Goal: Information Seeking & Learning: Learn about a topic

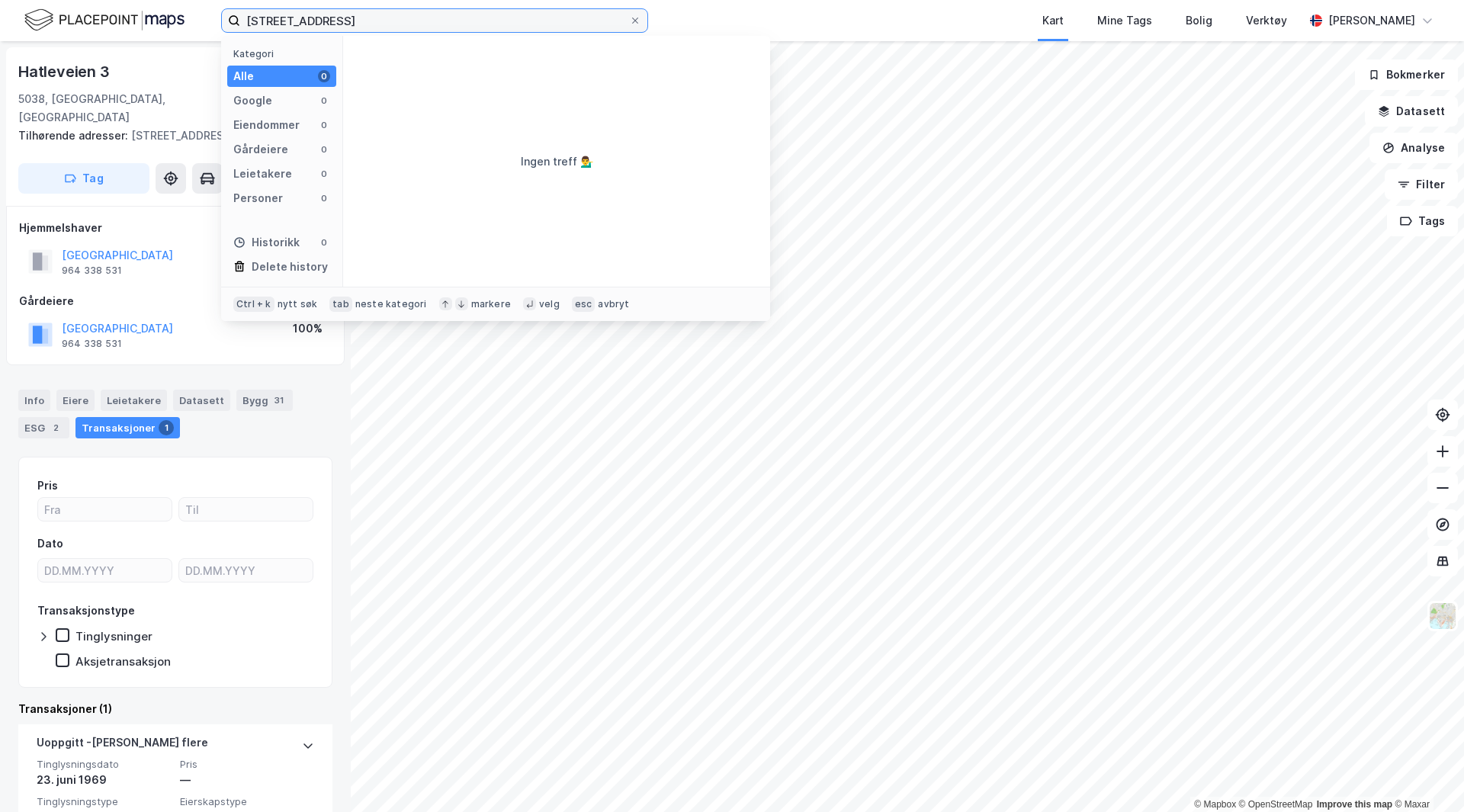
drag, startPoint x: 403, startPoint y: 18, endPoint x: -343, endPoint y: -21, distance: 747.0
click at [0, 0] on html "46/1, bergen Kategori Alle 0 Google 0 Eiendommer 0 Gårdeiere 0 Leietakere 0 Per…" at bounding box center [732, 406] width 1464 height 812
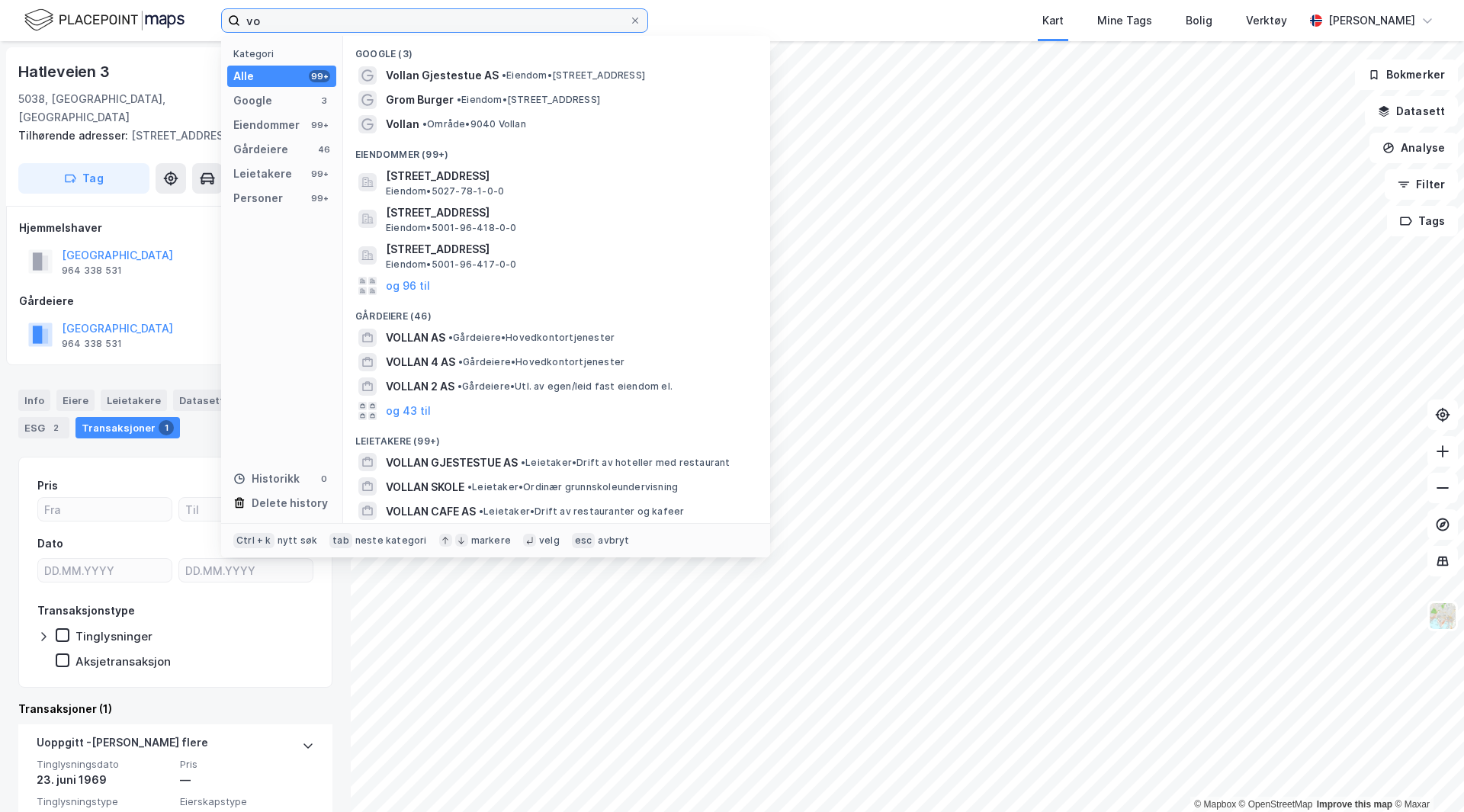
type input "v"
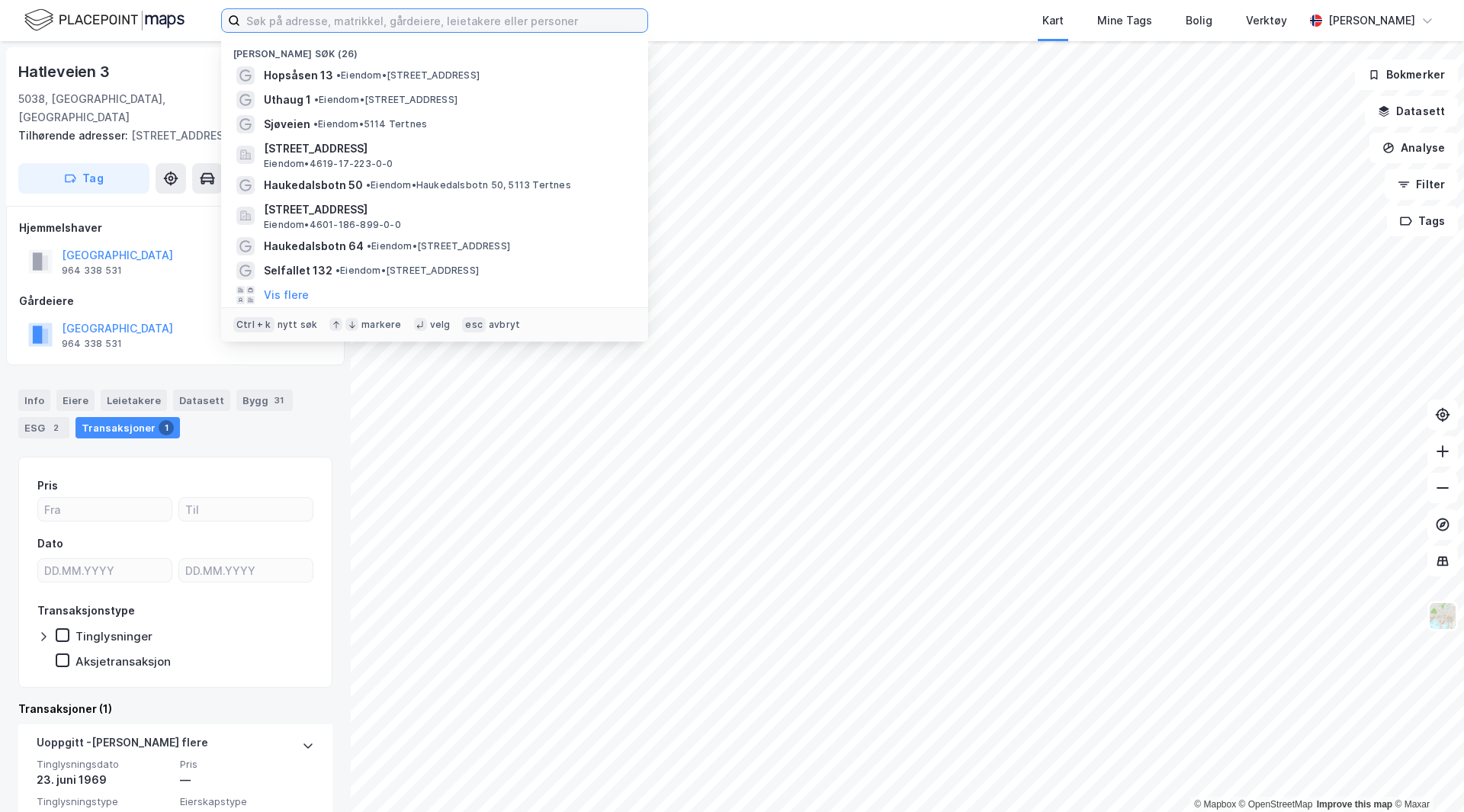
paste input "[STREET_ADDRESS]"
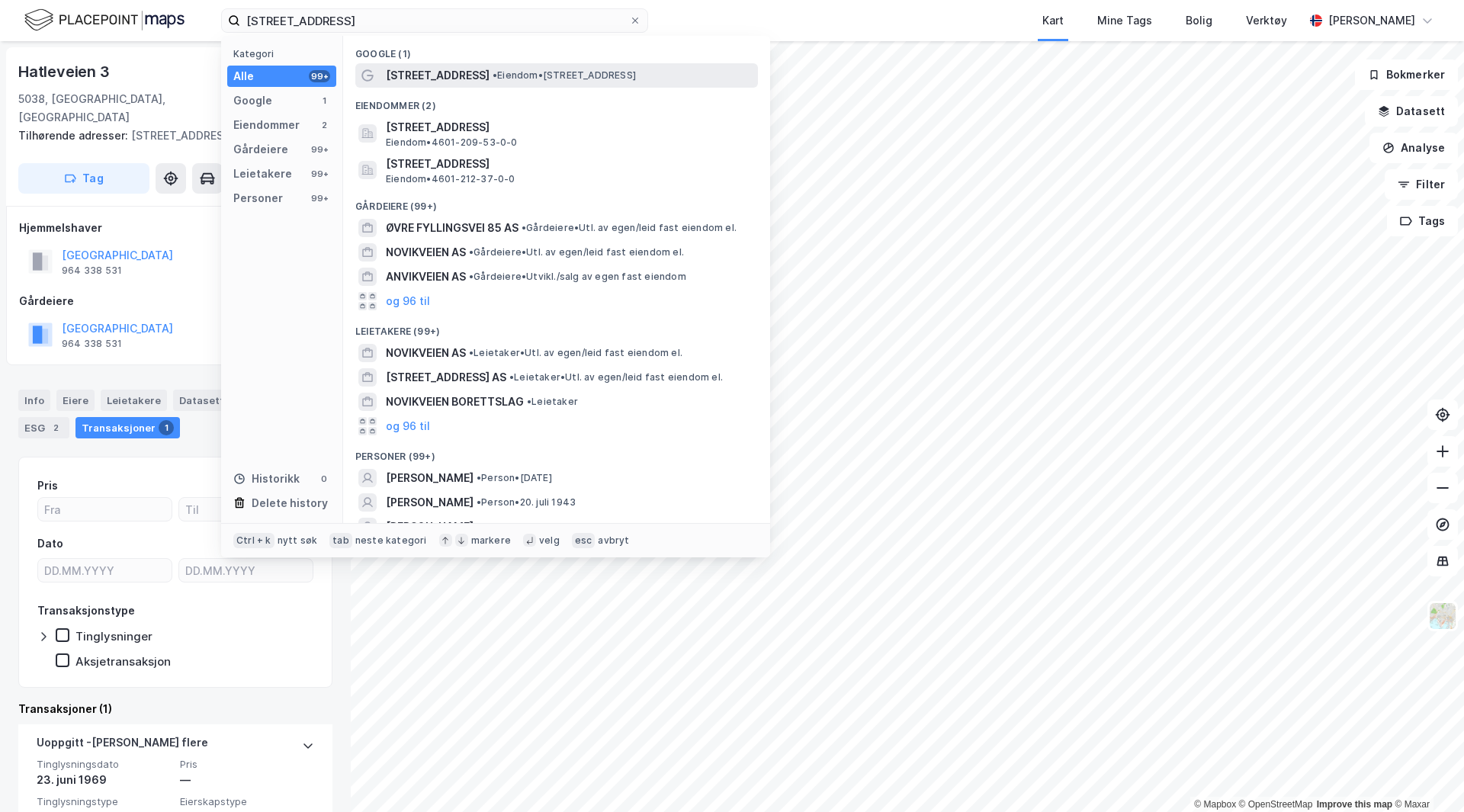
click at [493, 66] on div "[STREET_ADDRESS] • Eiendom • [STREET_ADDRESS]" at bounding box center [570, 75] width 369 height 18
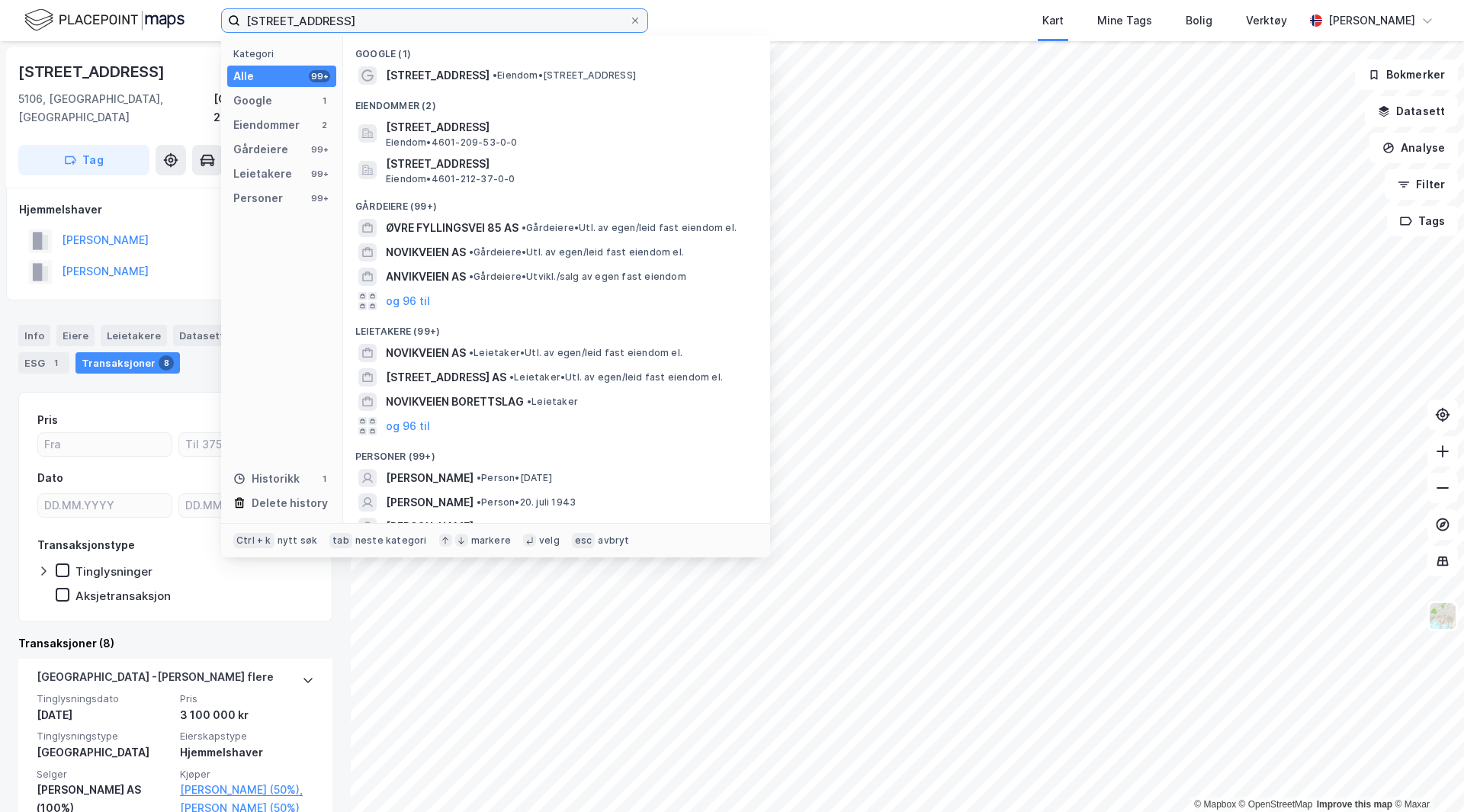
drag, startPoint x: 538, startPoint y: 22, endPoint x: -222, endPoint y: 2, distance: 760.3
click at [0, 2] on html "[STREET_ADDRESS] Ervik Kategori Alle 99+ Google 1 Eiendommer 2 Gårdeiere 99+ Le…" at bounding box center [732, 406] width 1464 height 812
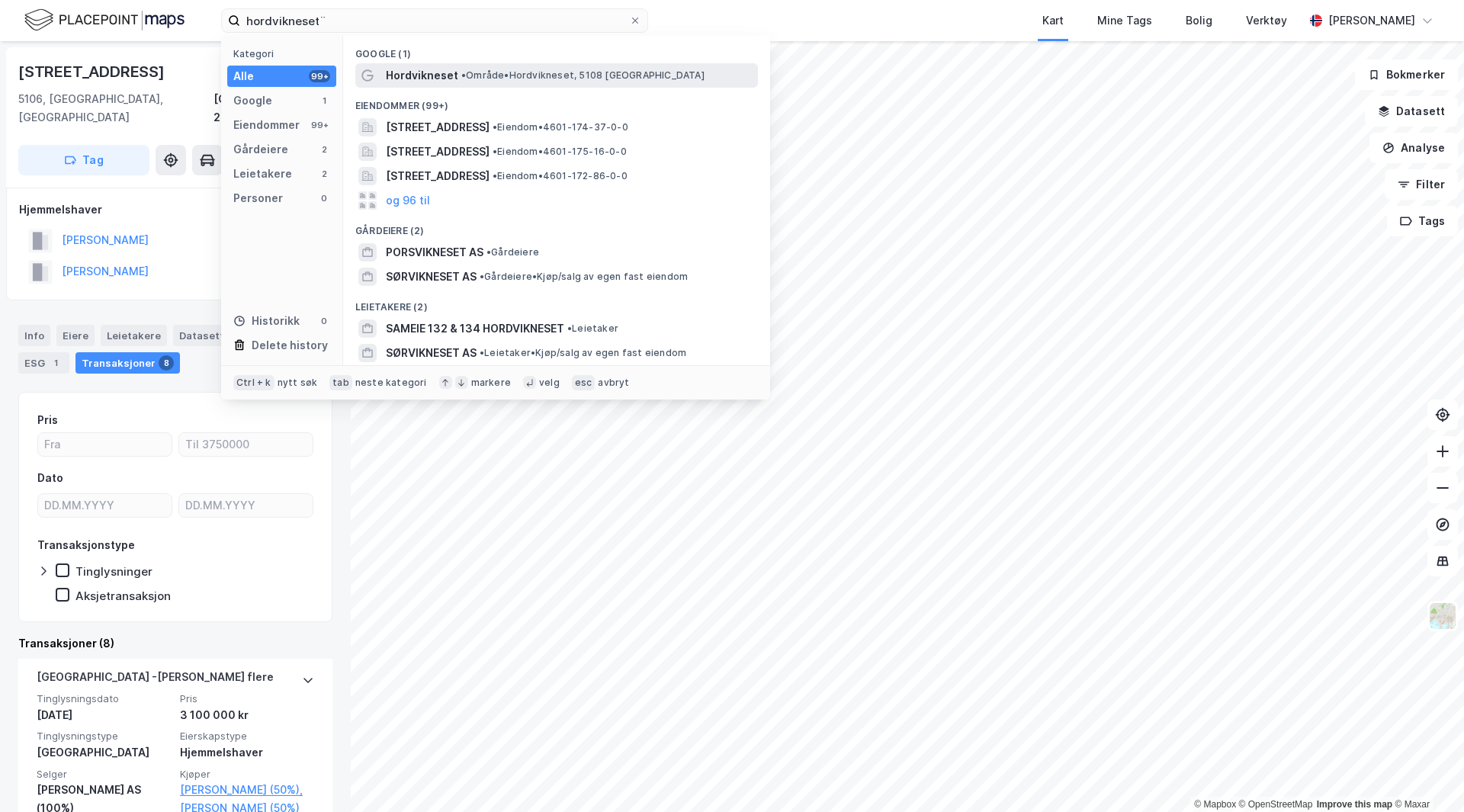
click at [450, 72] on span "Hordvikneset" at bounding box center [422, 75] width 72 height 18
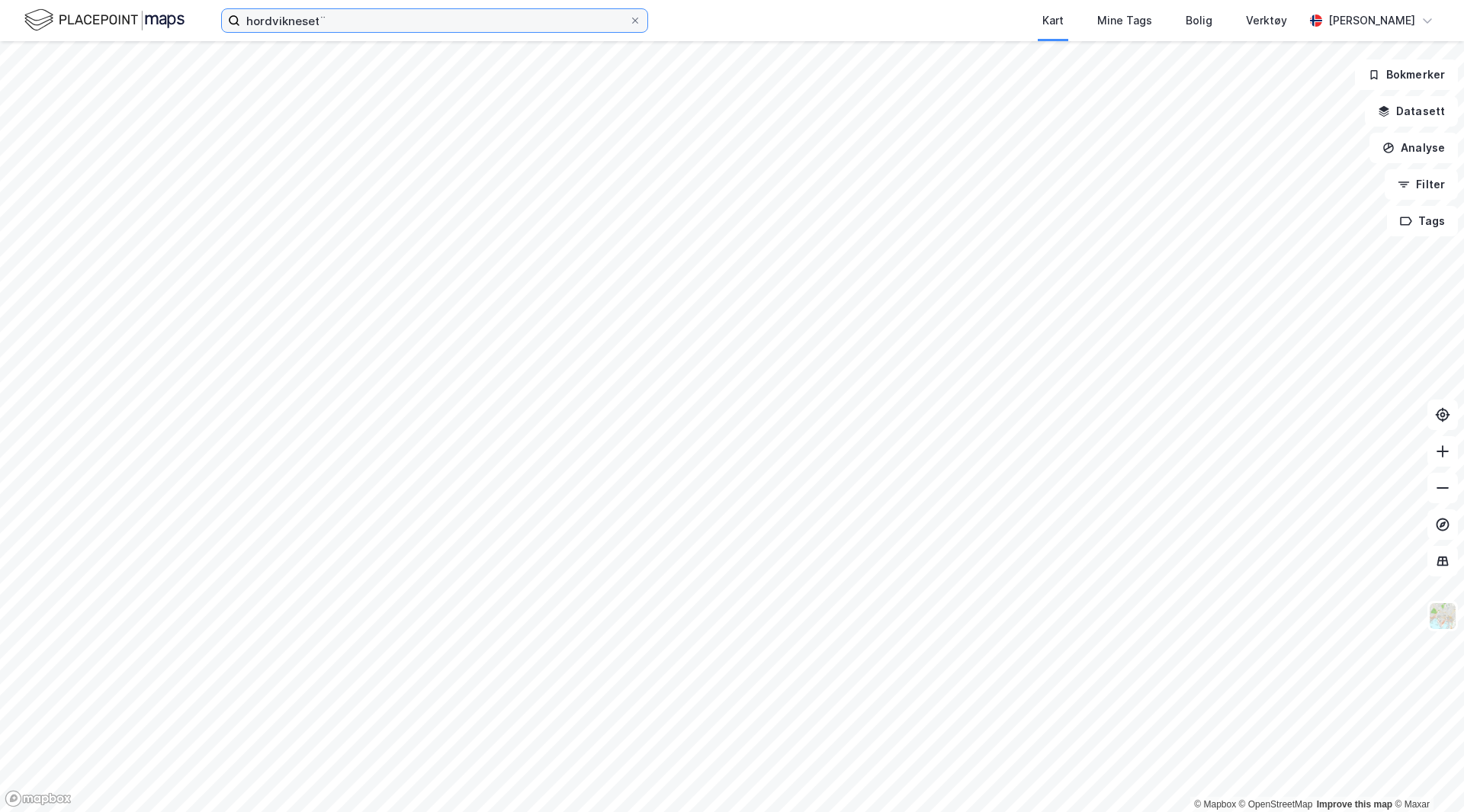
click at [359, 23] on input "hordvikneset¨" at bounding box center [434, 21] width 389 height 23
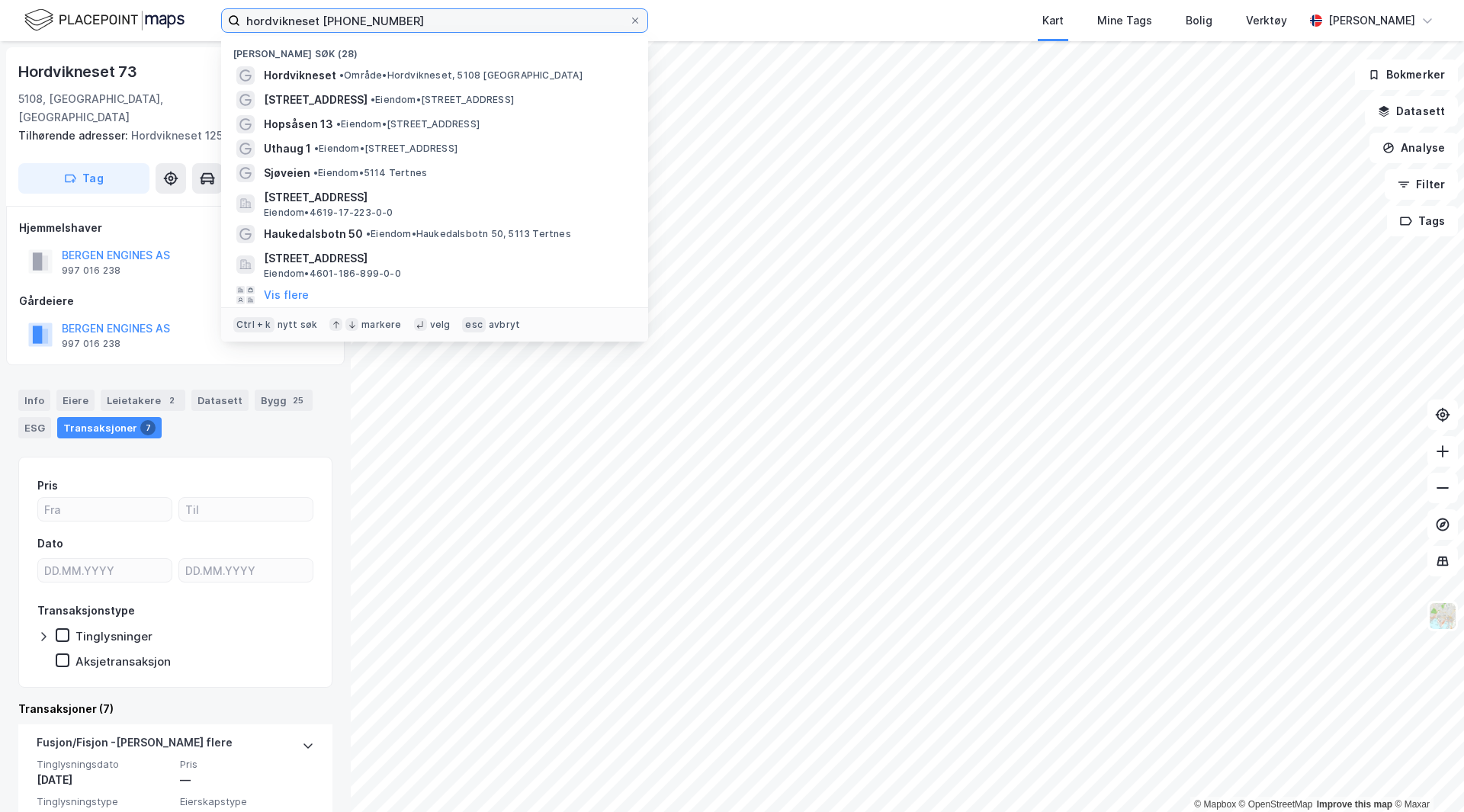
drag, startPoint x: 319, startPoint y: 21, endPoint x: 141, endPoint y: 22, distance: 178.0
click at [141, 22] on div "hordvikneset [PHONE_NUMBER] Nylige søk (28) [GEOGRAPHIC_DATA] • Område • [STREE…" at bounding box center [732, 21] width 1464 height 42
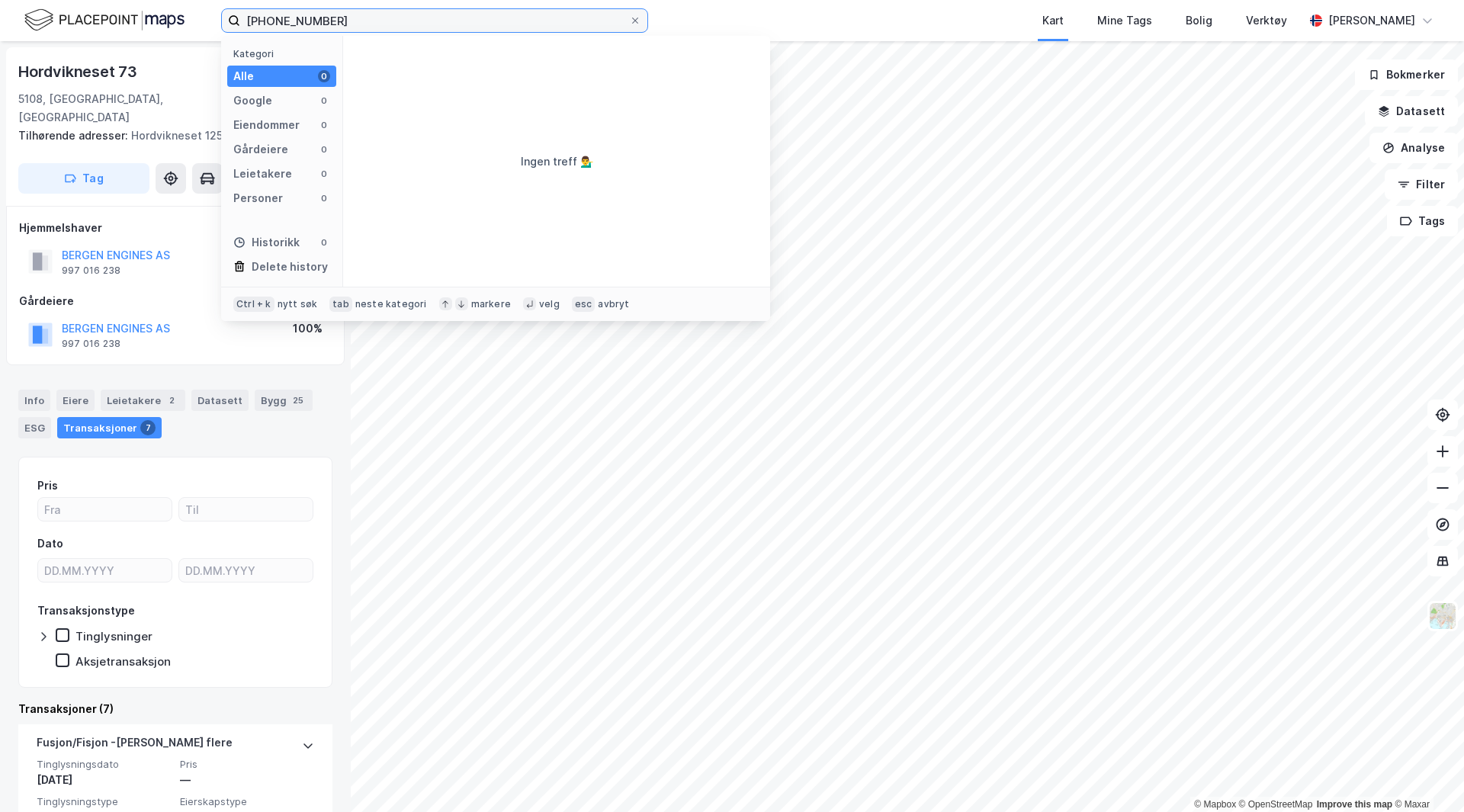
type input "[PHONE_NUMBER]"
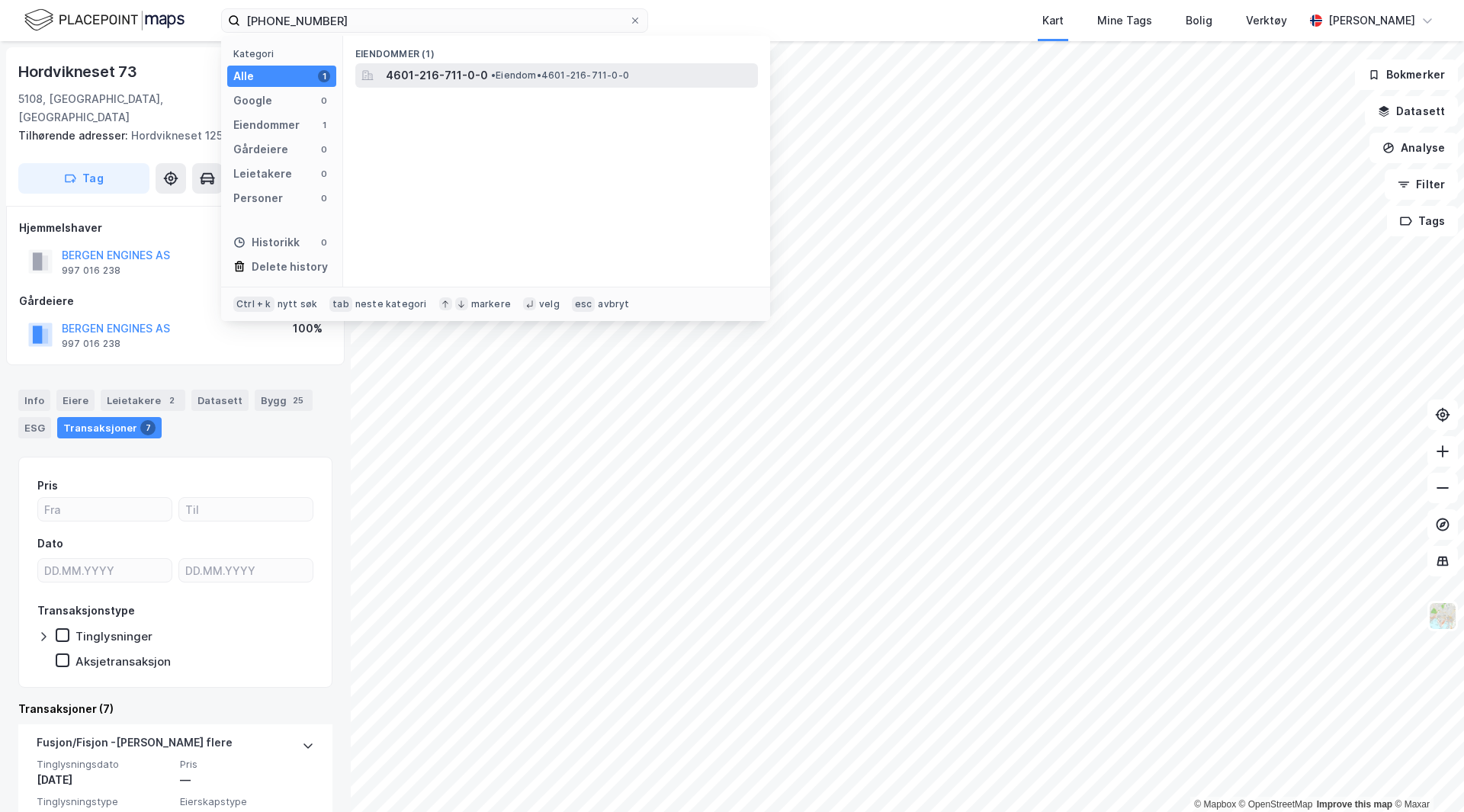
click at [438, 75] on span "4601-216-711-0-0" at bounding box center [436, 75] width 102 height 18
